Goal: Find specific page/section: Find specific page/section

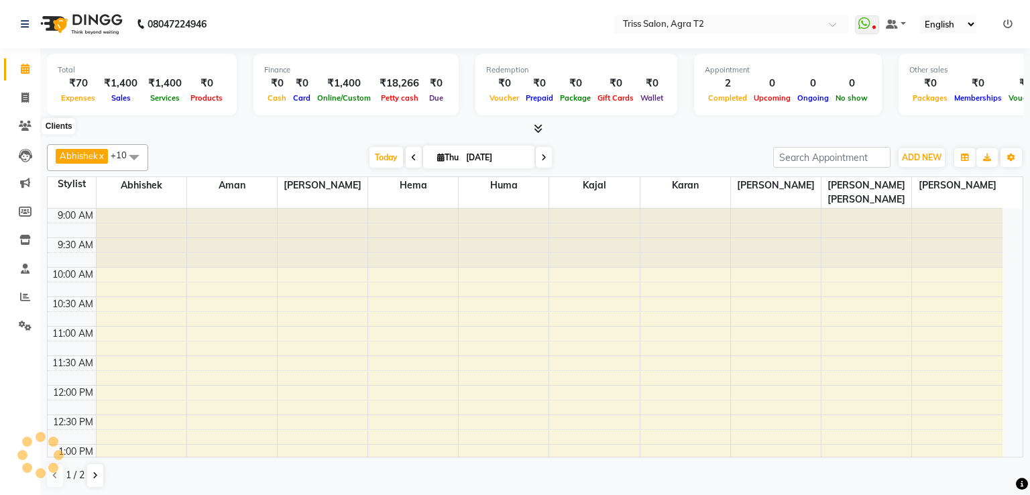
click at [24, 131] on span at bounding box center [24, 126] width 23 height 15
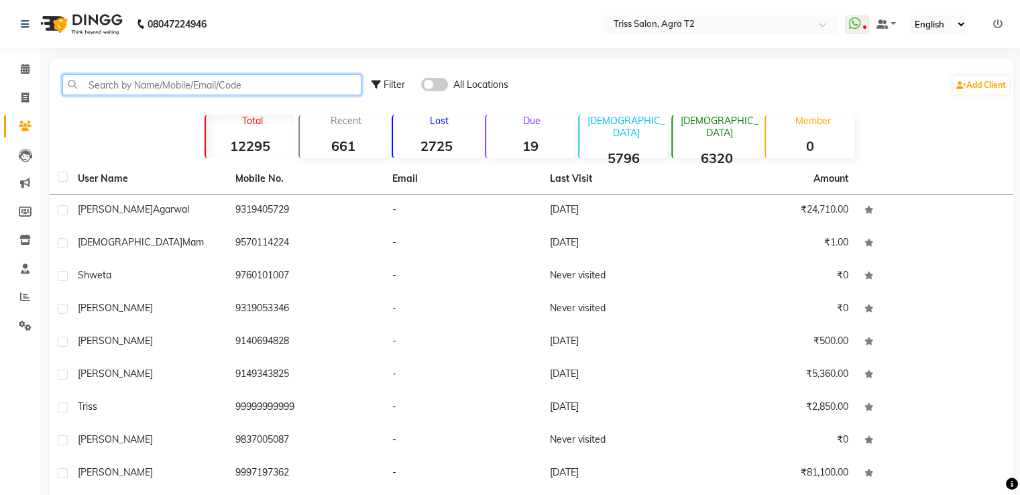
click at [83, 93] on input "text" at bounding box center [211, 84] width 299 height 21
paste input "8630131960"
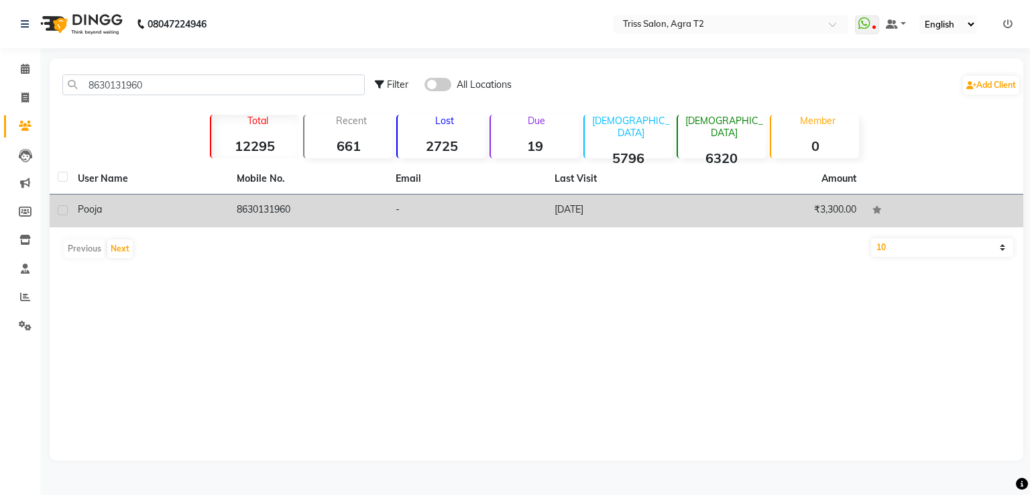
click at [247, 204] on td "8630131960" at bounding box center [308, 210] width 159 height 33
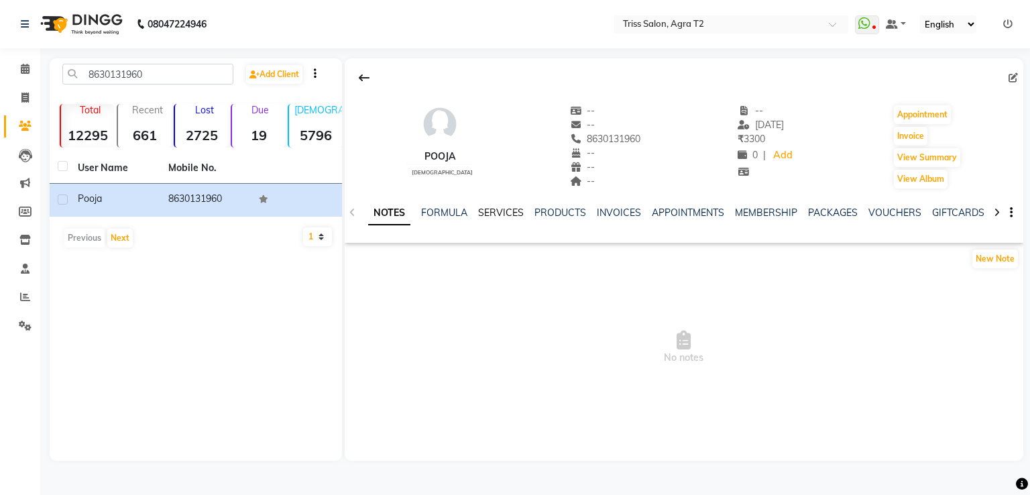
click at [496, 210] on link "SERVICES" at bounding box center [501, 212] width 46 height 12
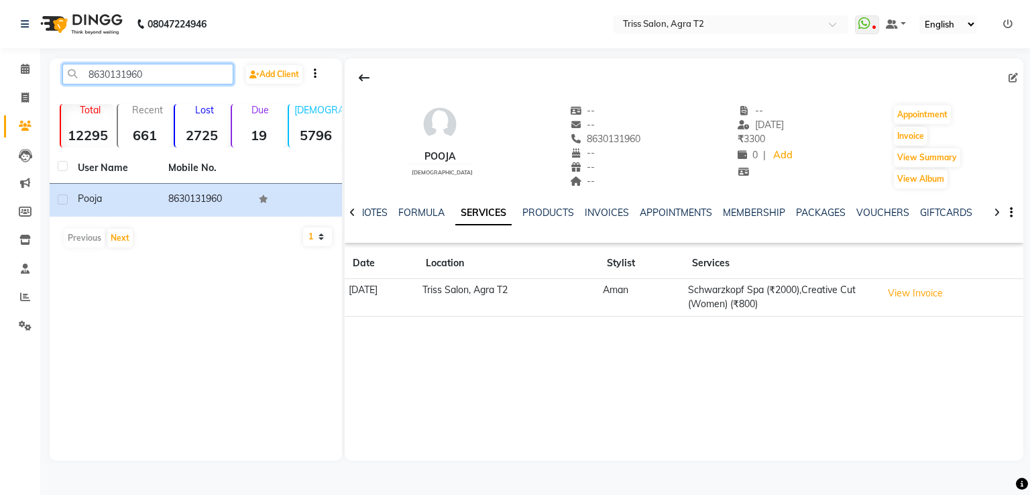
drag, startPoint x: 83, startPoint y: 74, endPoint x: 236, endPoint y: 91, distance: 153.8
click at [236, 91] on div "8630131960 Add Client" at bounding box center [195, 80] width 287 height 32
paste input "954849923"
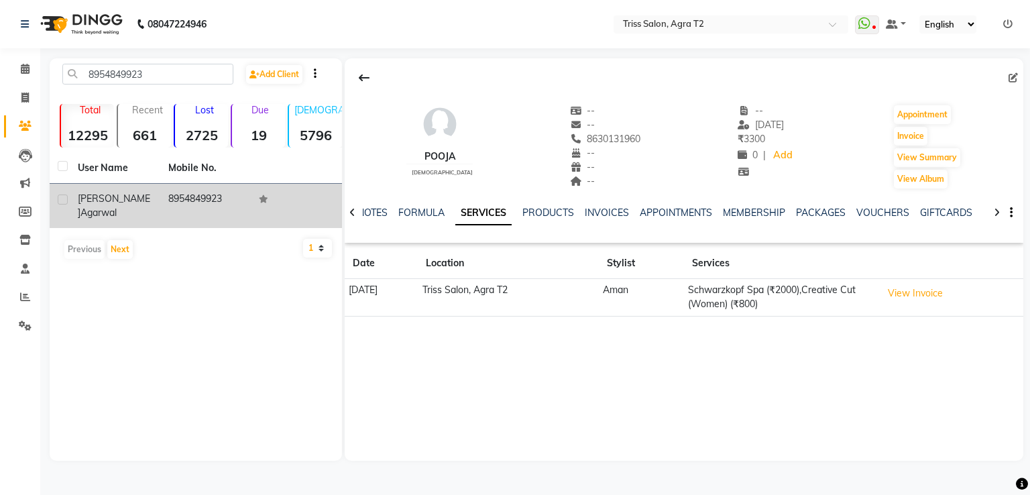
click at [204, 194] on td "8954849923" at bounding box center [205, 206] width 91 height 44
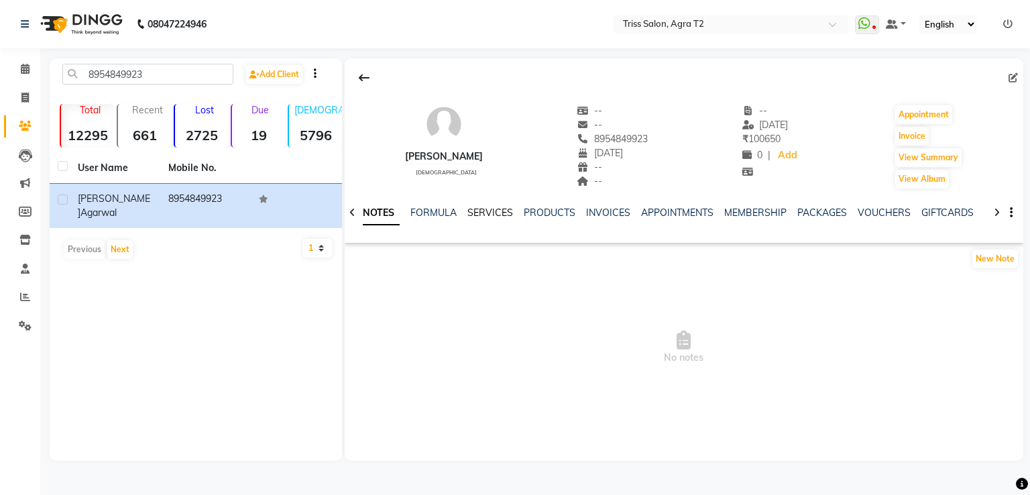
click at [475, 215] on link "SERVICES" at bounding box center [490, 212] width 46 height 12
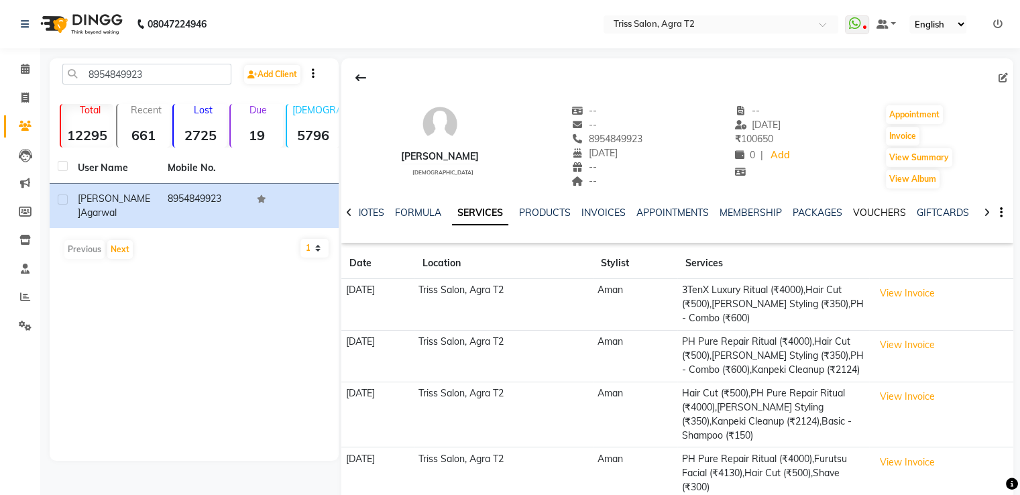
click at [866, 211] on link "VOUCHERS" at bounding box center [879, 212] width 53 height 12
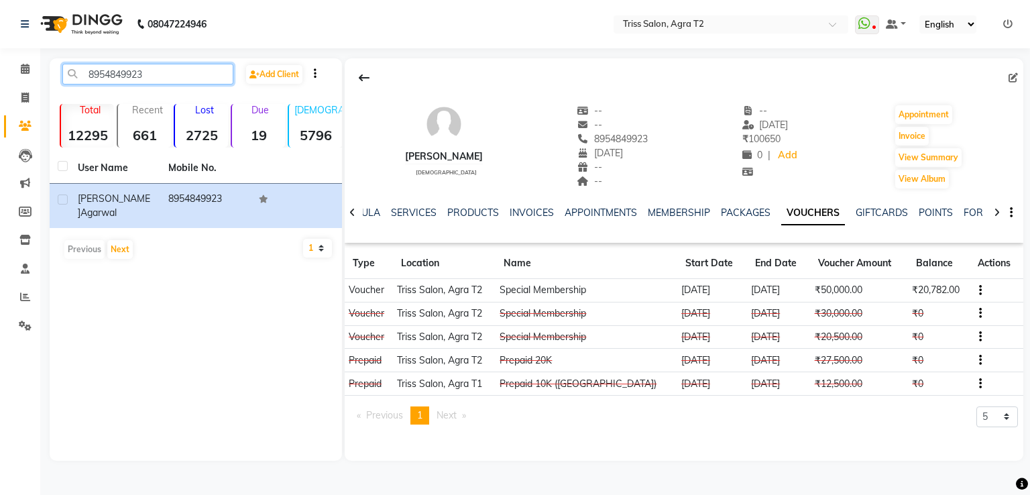
drag, startPoint x: 80, startPoint y: 74, endPoint x: 232, endPoint y: 73, distance: 151.5
click at [232, 73] on input "8954849923" at bounding box center [147, 74] width 171 height 21
paste input "650046464"
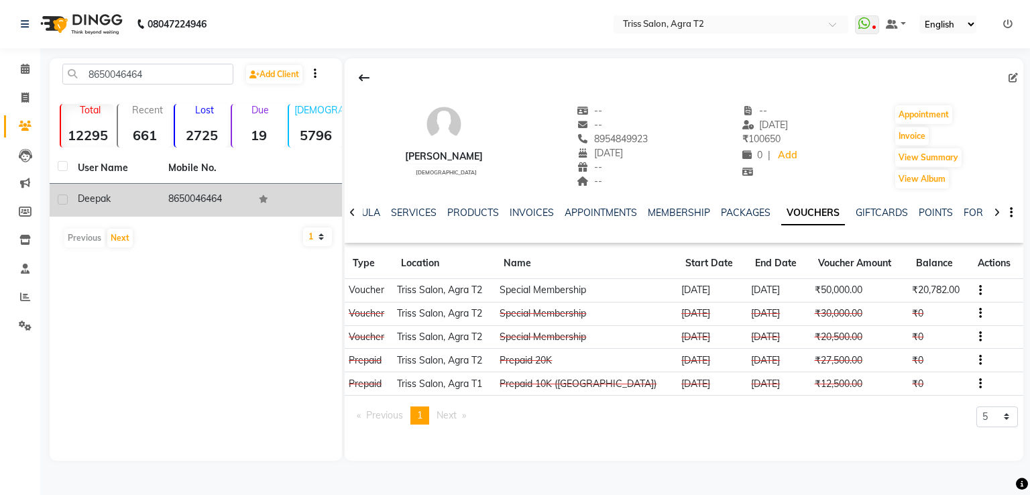
click at [199, 194] on td "8650046464" at bounding box center [205, 200] width 91 height 33
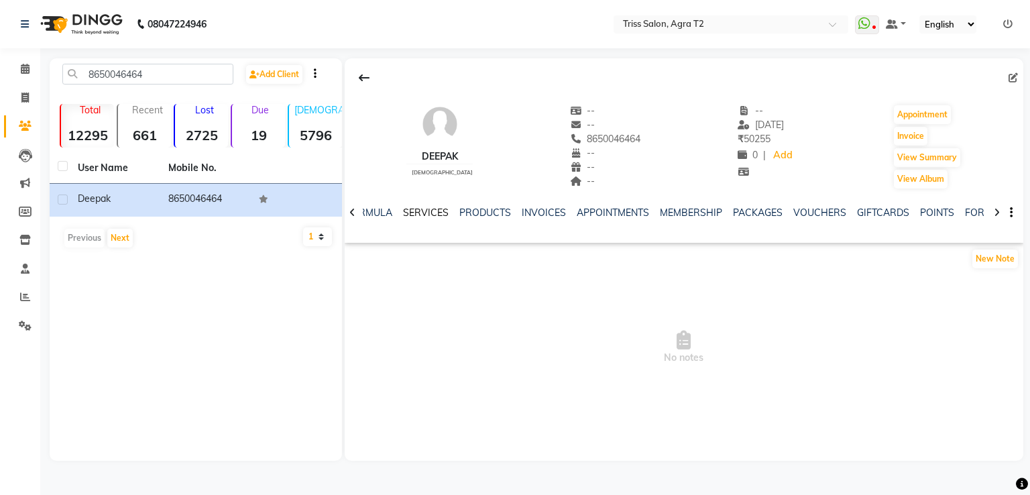
click at [424, 210] on link "SERVICES" at bounding box center [426, 212] width 46 height 12
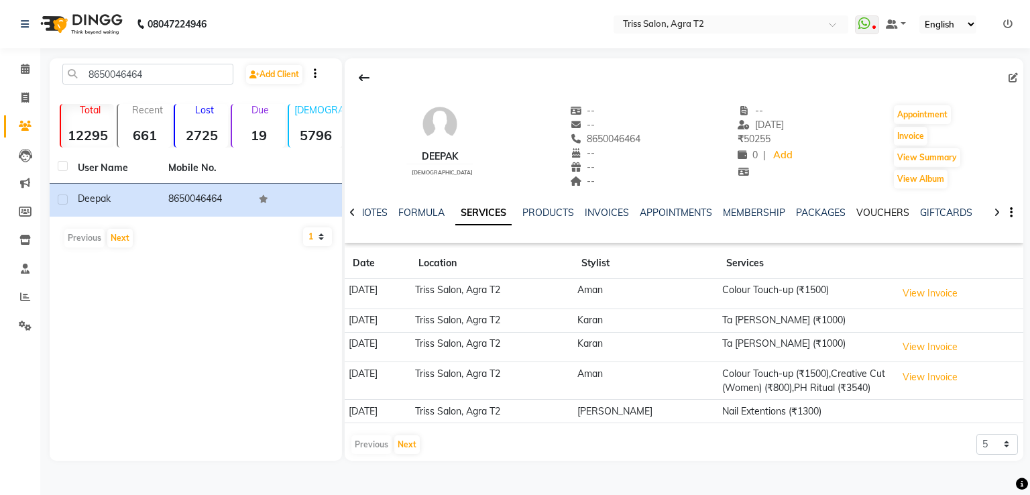
click at [873, 213] on link "VOUCHERS" at bounding box center [882, 212] width 53 height 12
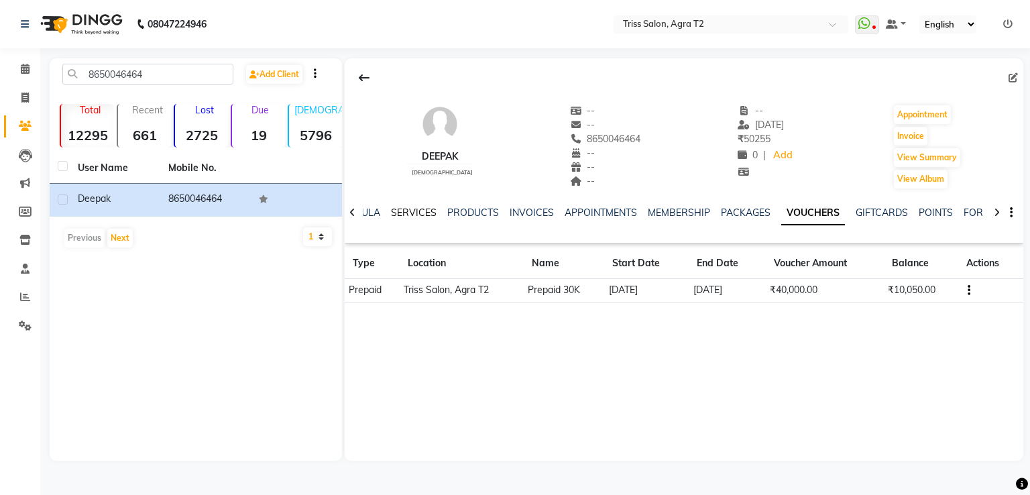
click at [400, 211] on link "SERVICES" at bounding box center [414, 212] width 46 height 12
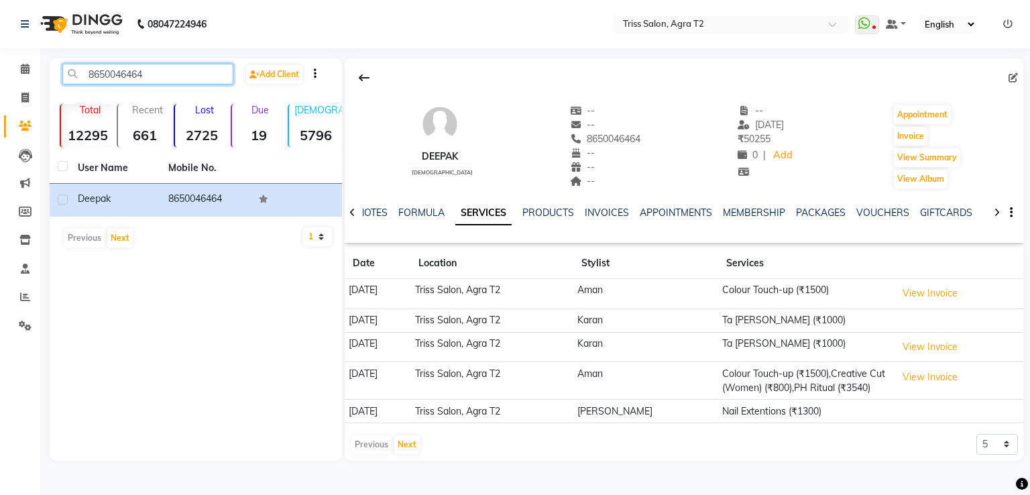
drag, startPoint x: 91, startPoint y: 76, endPoint x: 158, endPoint y: 81, distance: 67.3
click at [158, 81] on input "8650046464" at bounding box center [147, 74] width 171 height 21
paste input "9760031846"
click at [172, 73] on input "9760031846" at bounding box center [147, 74] width 171 height 21
click at [166, 68] on input "976003184" at bounding box center [147, 74] width 171 height 21
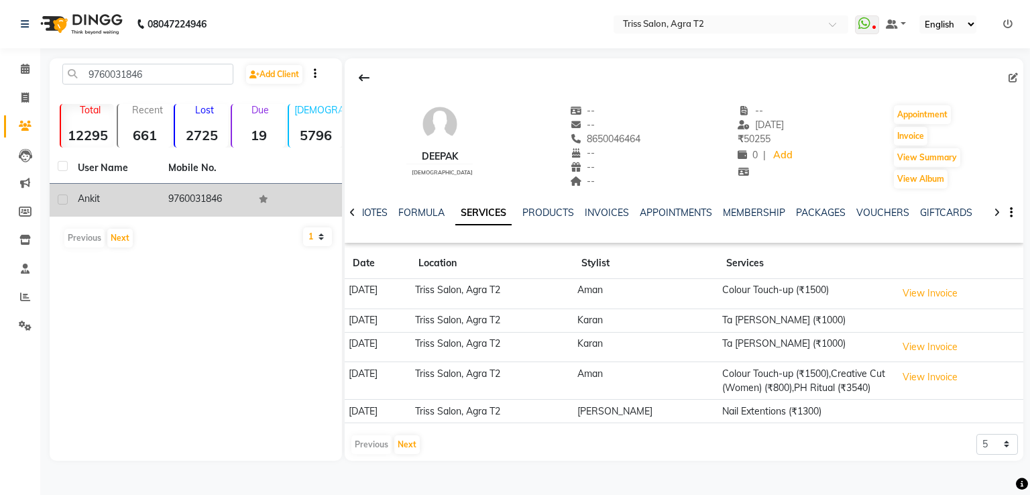
click at [195, 202] on td "9760031846" at bounding box center [205, 200] width 91 height 33
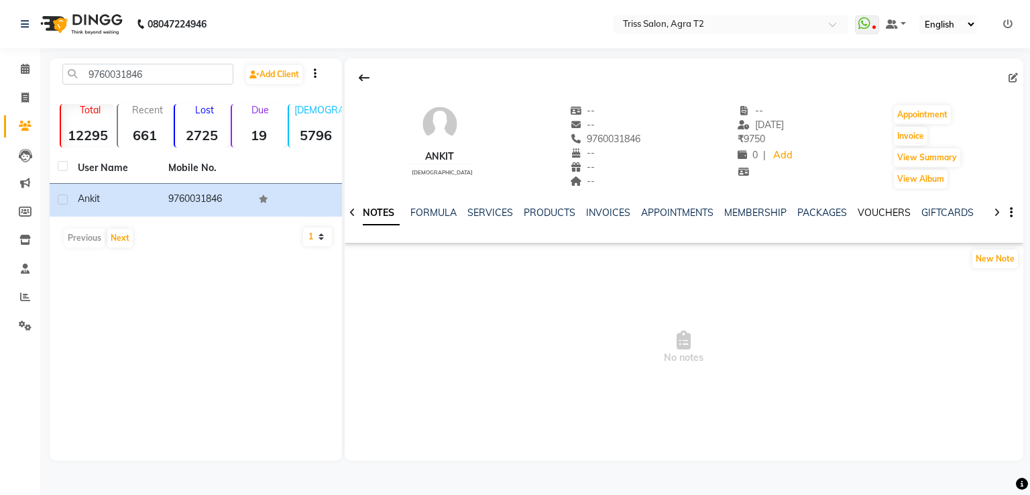
click at [861, 213] on link "VOUCHERS" at bounding box center [883, 212] width 53 height 12
click at [402, 213] on link "SERVICES" at bounding box center [414, 212] width 46 height 12
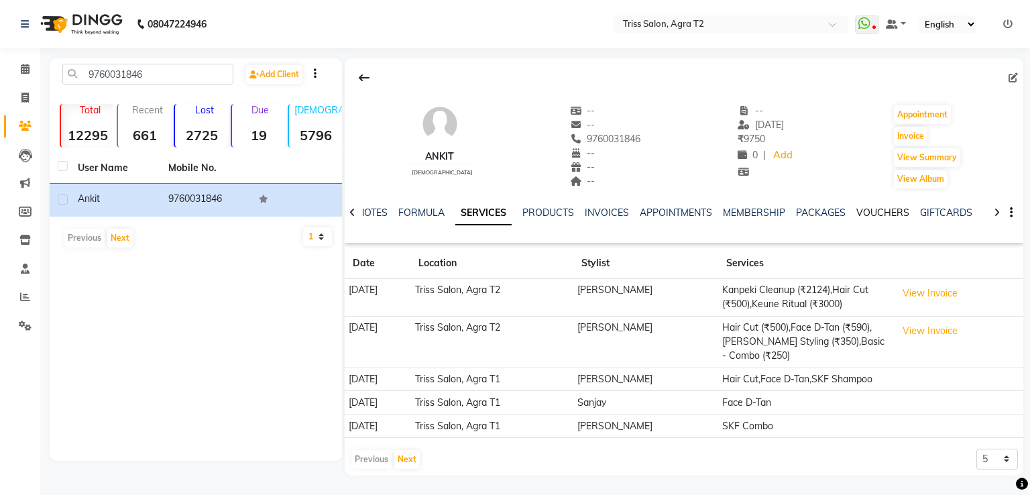
click at [877, 213] on link "VOUCHERS" at bounding box center [882, 212] width 53 height 12
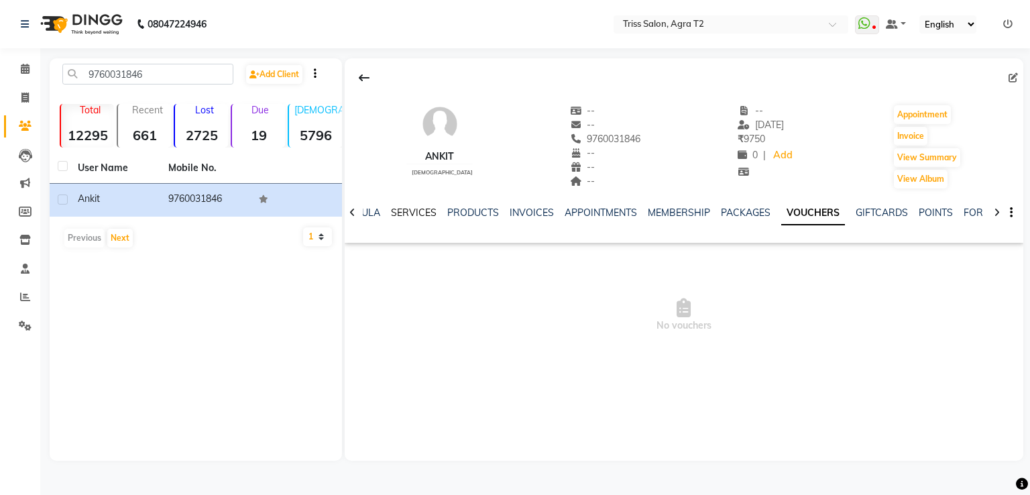
click at [391, 215] on link "SERVICES" at bounding box center [414, 212] width 46 height 12
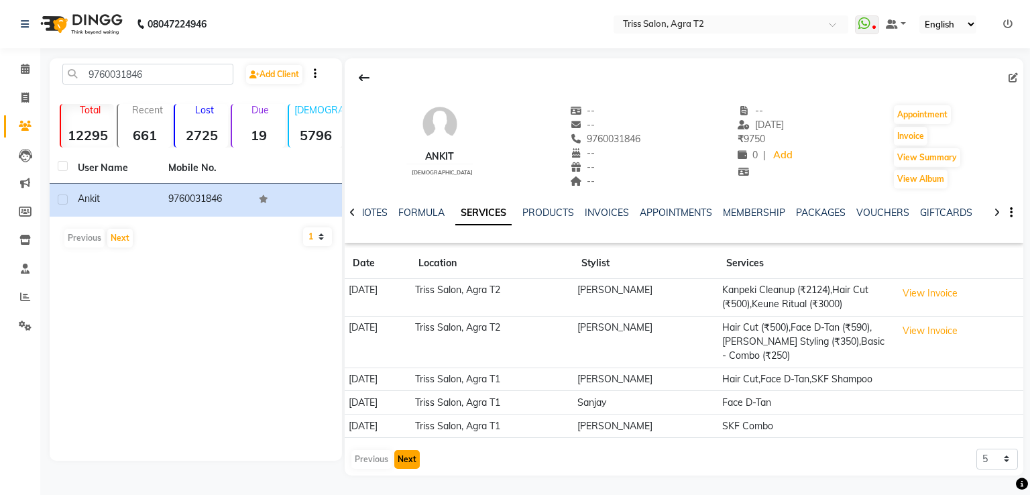
click at [408, 454] on button "Next" at bounding box center [406, 459] width 25 height 19
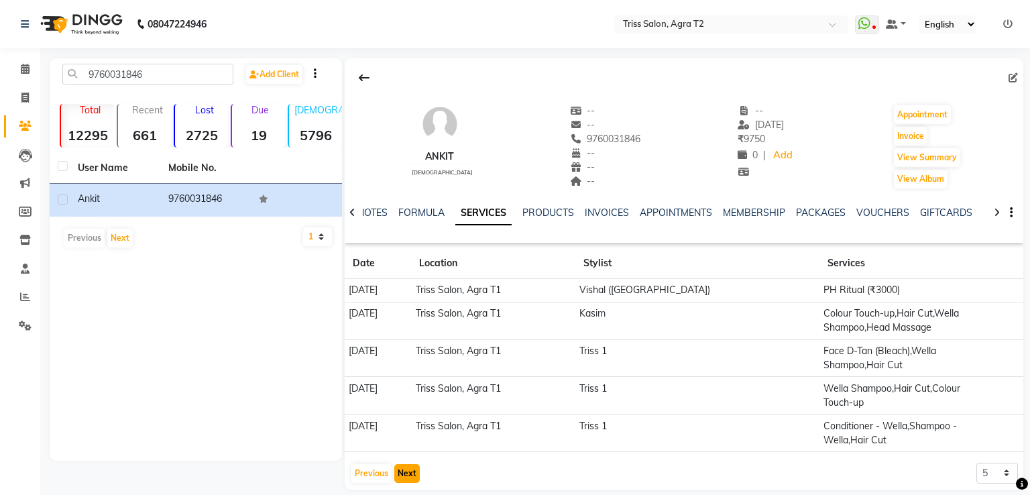
click at [408, 464] on button "Next" at bounding box center [406, 473] width 25 height 19
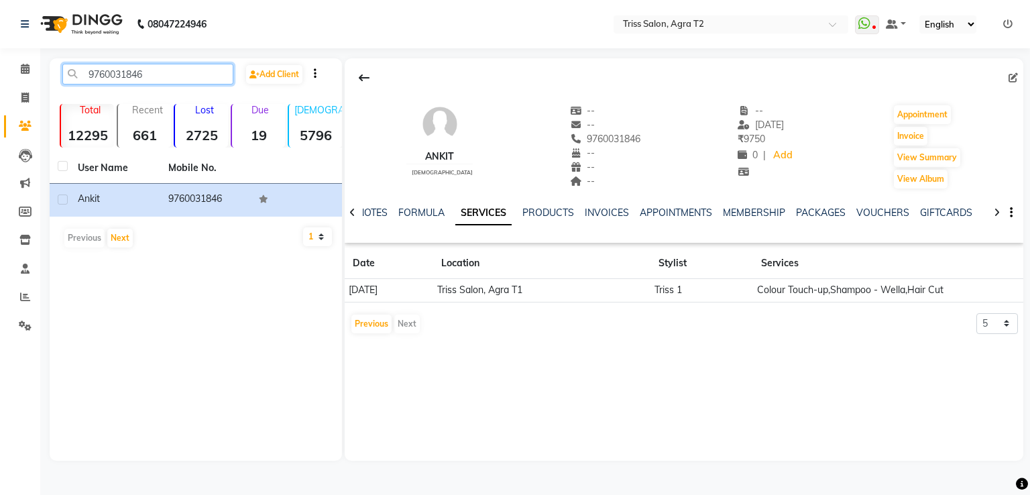
drag, startPoint x: 82, startPoint y: 72, endPoint x: 186, endPoint y: 86, distance: 104.9
click at [186, 86] on div "9760031846 Add Client" at bounding box center [195, 80] width 287 height 32
paste input "8439139068"
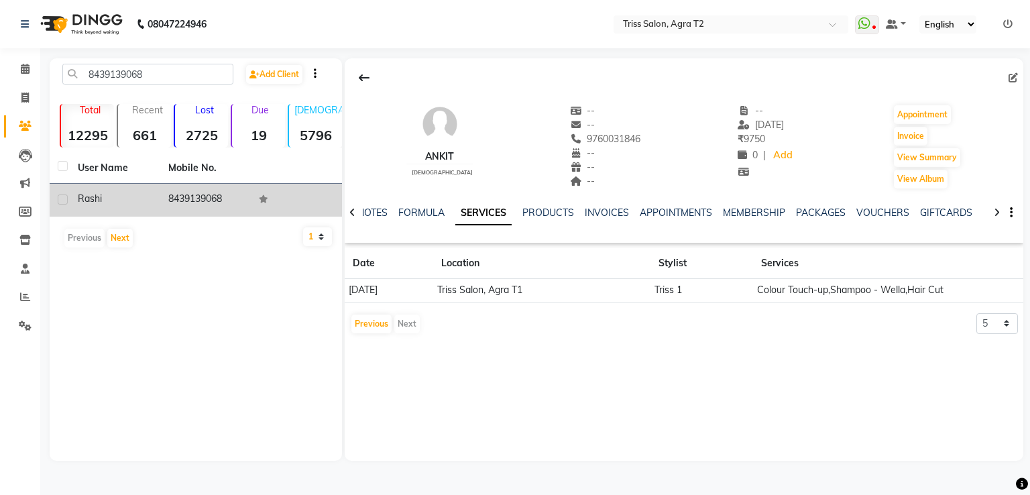
click at [193, 195] on td "8439139068" at bounding box center [205, 200] width 91 height 33
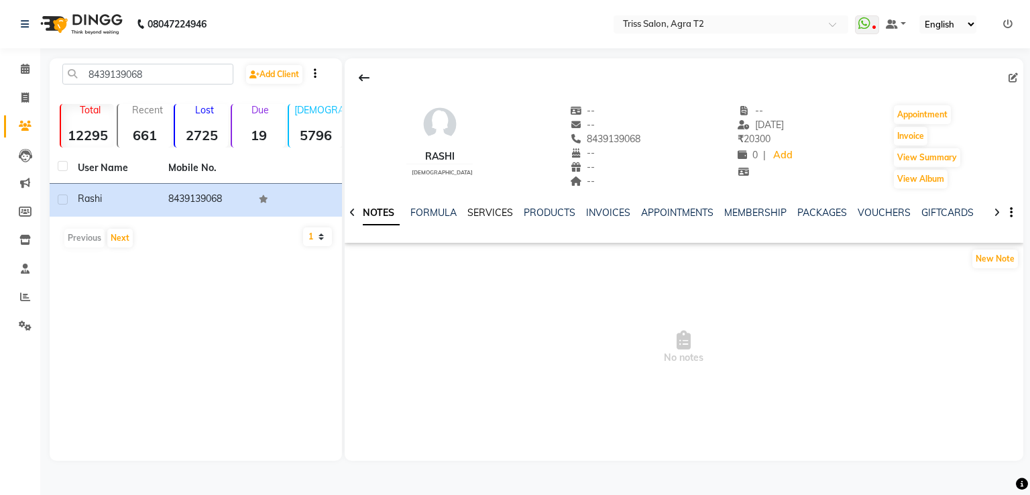
click at [477, 207] on link "SERVICES" at bounding box center [490, 212] width 46 height 12
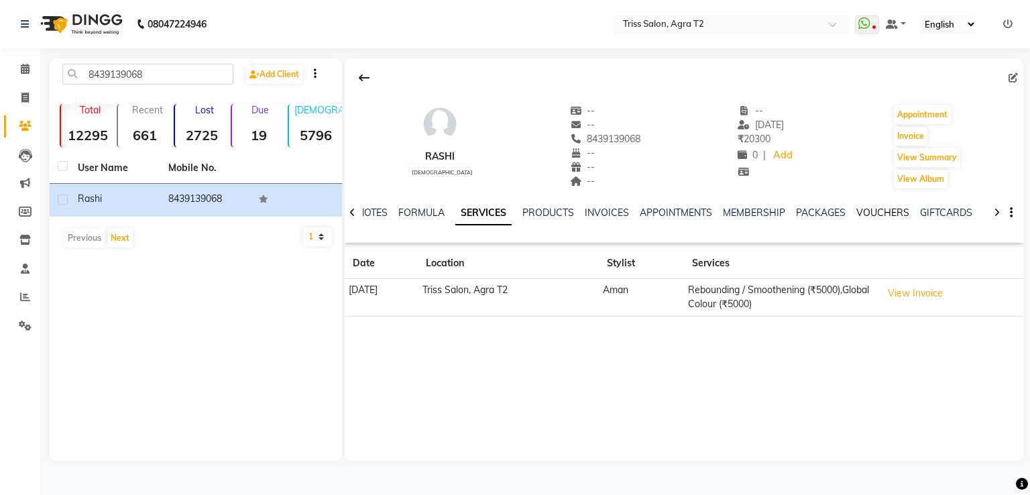
click at [876, 215] on link "VOUCHERS" at bounding box center [882, 212] width 53 height 12
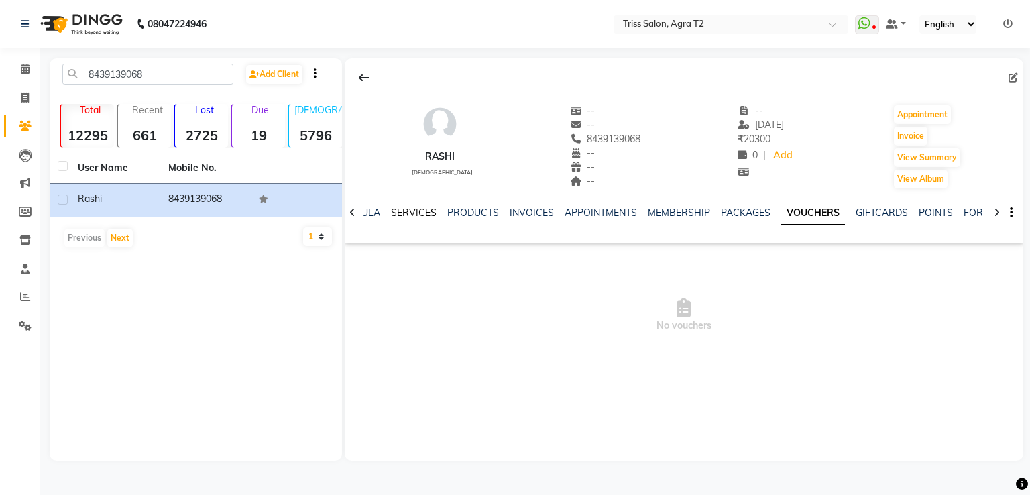
click at [406, 213] on link "SERVICES" at bounding box center [414, 212] width 46 height 12
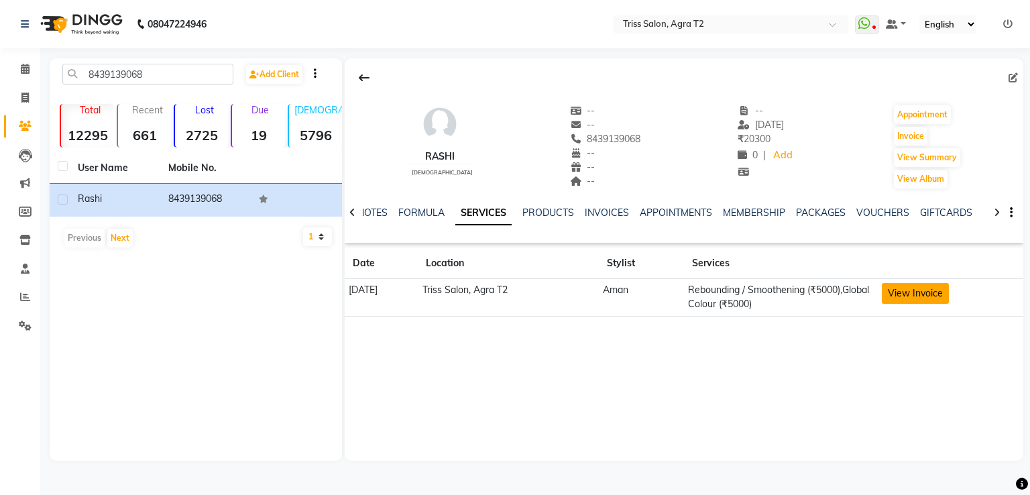
click at [947, 288] on button "View Invoice" at bounding box center [915, 293] width 67 height 21
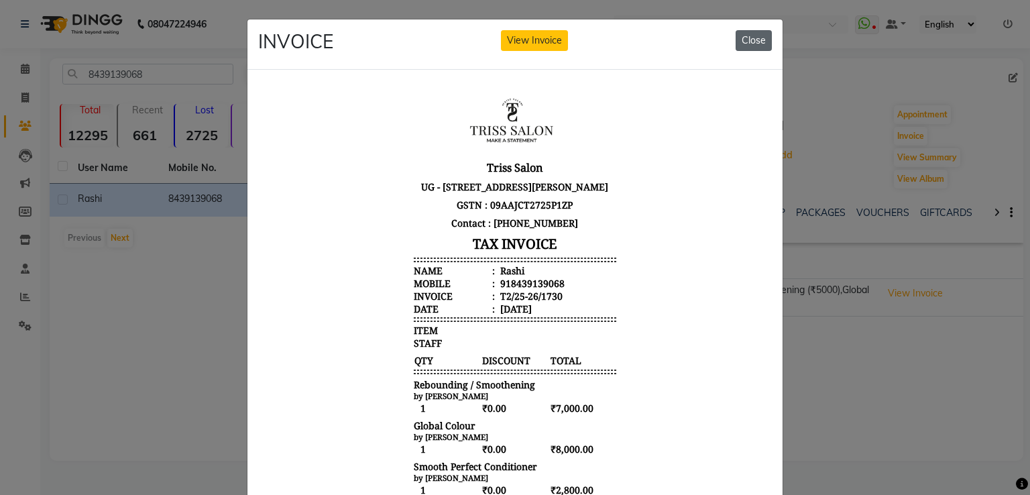
click at [743, 46] on button "Close" at bounding box center [753, 40] width 36 height 21
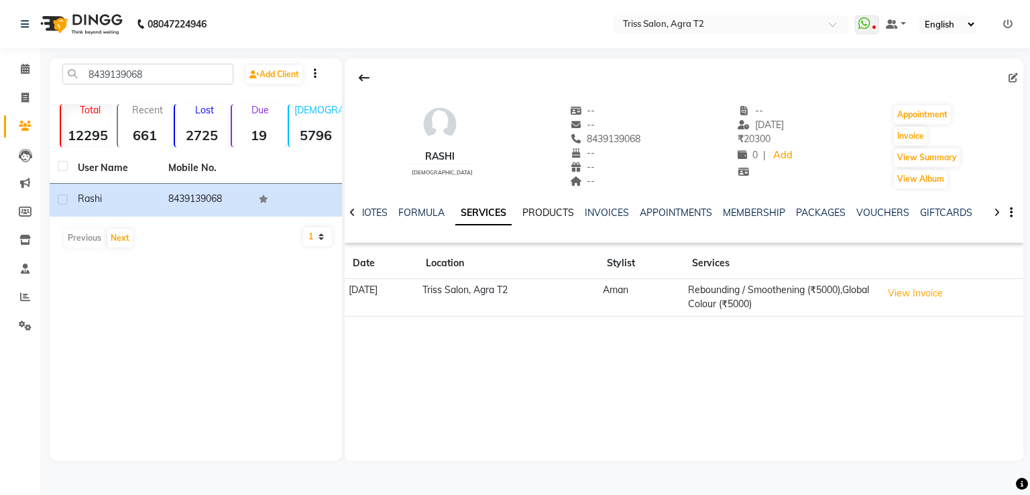
click at [544, 211] on link "PRODUCTS" at bounding box center [548, 212] width 52 height 12
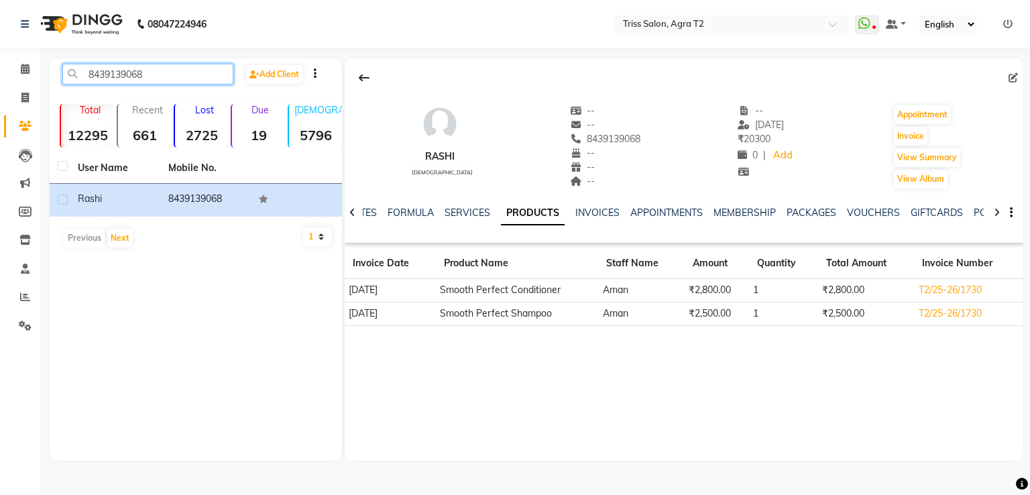
drag, startPoint x: 163, startPoint y: 68, endPoint x: 60, endPoint y: 65, distance: 103.3
click at [60, 65] on div "8439139068" at bounding box center [147, 74] width 191 height 21
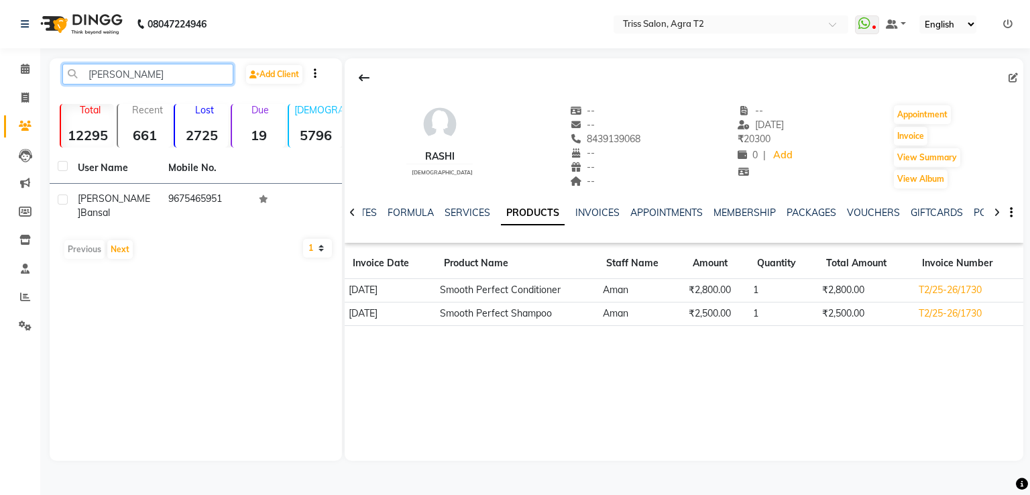
type input "[PERSON_NAME]"
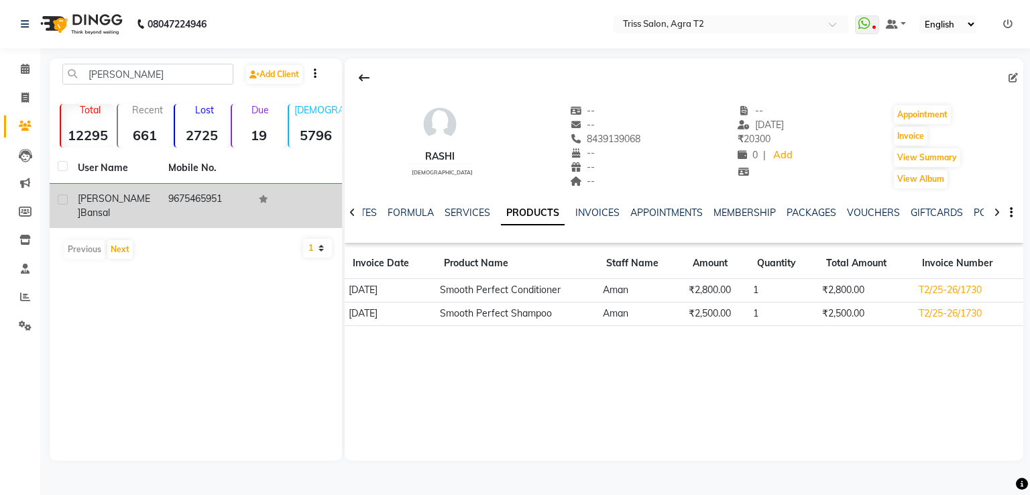
click at [192, 204] on td "9675465951" at bounding box center [205, 206] width 91 height 44
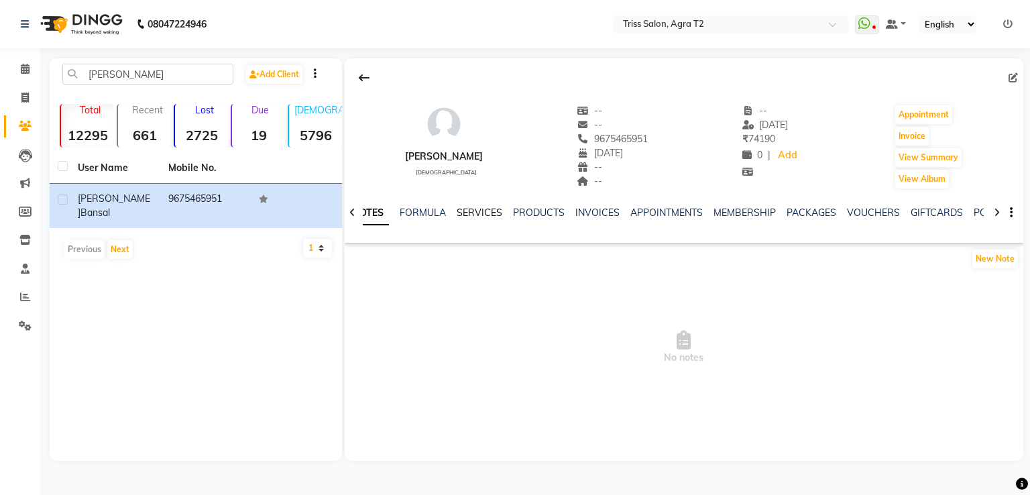
click at [479, 215] on link "SERVICES" at bounding box center [480, 212] width 46 height 12
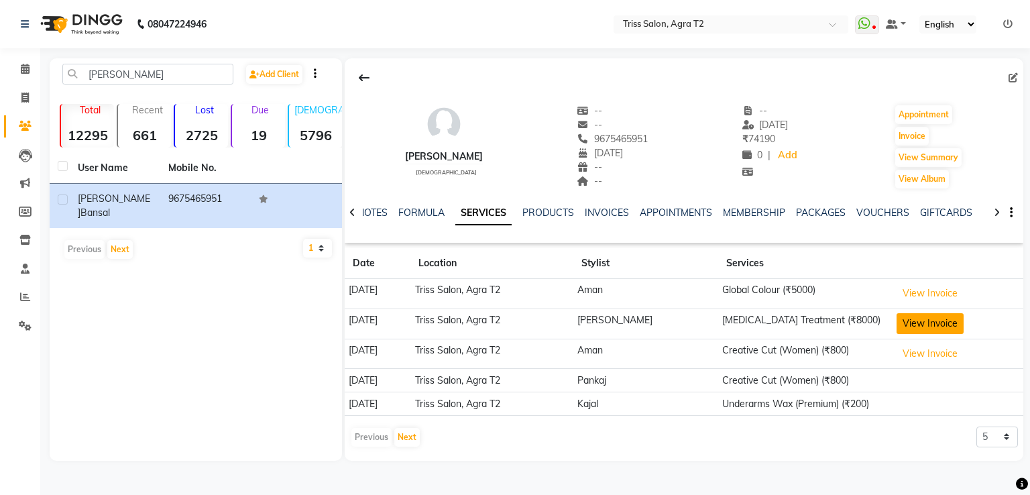
click at [924, 327] on button "View Invoice" at bounding box center [929, 323] width 67 height 21
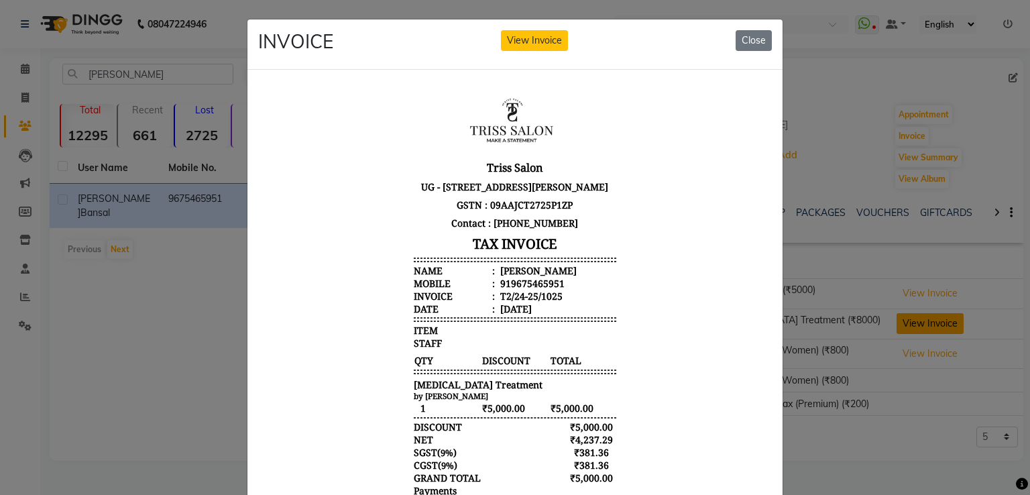
scroll to position [130, 0]
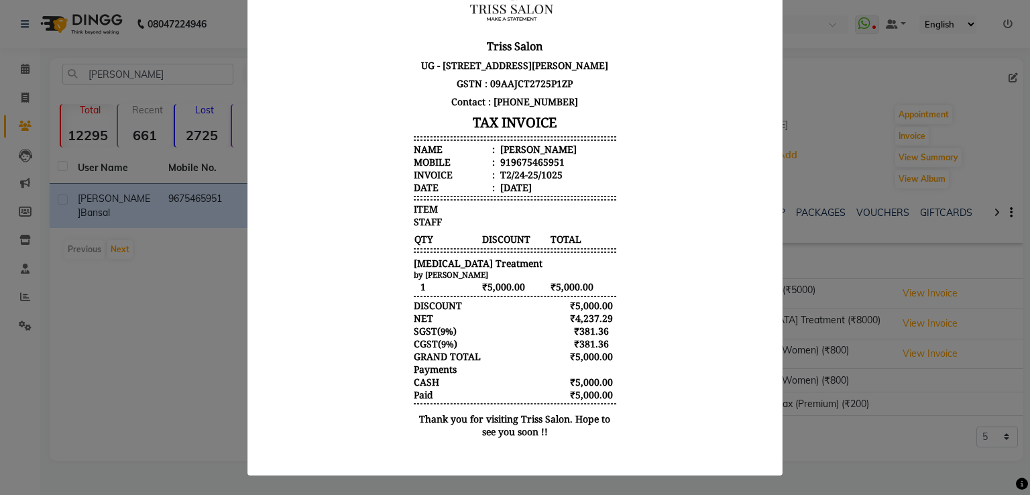
click at [711, 335] on body "Triss Salon [STREET_ADDRESS][PERSON_NAME] GSTN : 09AAJCT2725P1ZP Contact : [PHO…" at bounding box center [514, 207] width 503 height 487
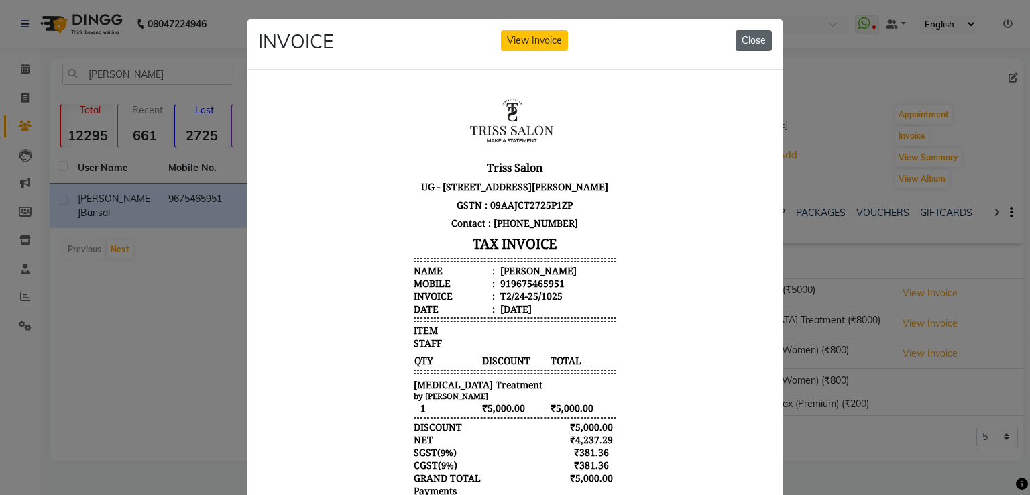
click at [748, 40] on button "Close" at bounding box center [753, 40] width 36 height 21
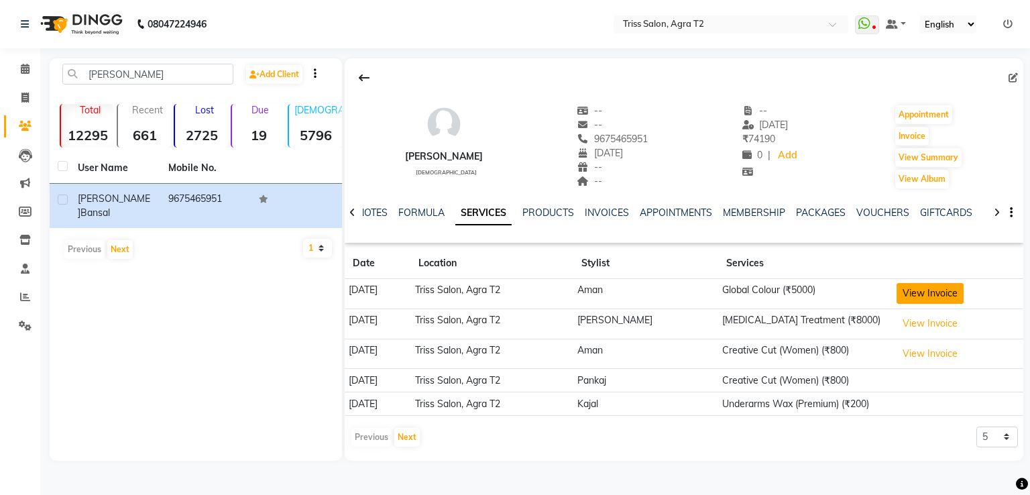
click at [922, 291] on button "View Invoice" at bounding box center [929, 293] width 67 height 21
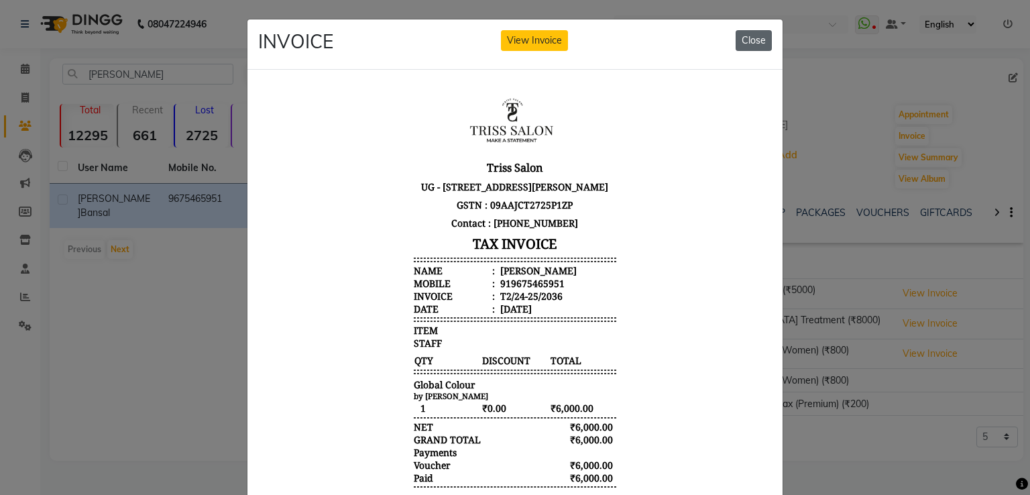
click at [760, 44] on button "Close" at bounding box center [753, 40] width 36 height 21
